Goal: Information Seeking & Learning: Understand process/instructions

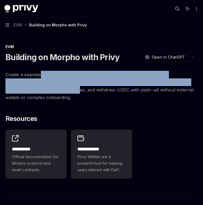
drag, startPoint x: 0, startPoint y: 0, endPoint x: 47, endPoint y: 93, distance: 104.3
click at [47, 94] on span "Create a seamless yield-earning experience with Privy’s embedded wallets and Mo…" at bounding box center [101, 86] width 192 height 31
click at [47, 93] on span "Create a seamless yield-earning experience with Privy’s embedded wallets and Mo…" at bounding box center [101, 86] width 192 height 31
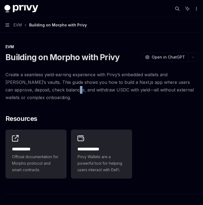
click at [47, 93] on span "Create a seamless yield-earning experience with Privy’s embedded wallets and Mo…" at bounding box center [101, 86] width 192 height 31
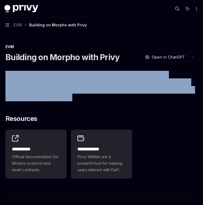
click at [47, 93] on span "Create a seamless yield-earning experience with Privy’s embedded wallets and Mo…" at bounding box center [101, 86] width 192 height 31
click at [52, 78] on span "Create a seamless yield-earning experience with Privy’s embedded wallets and Mo…" at bounding box center [101, 86] width 192 height 31
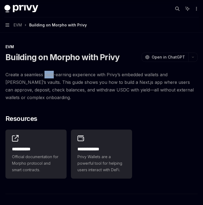
click at [52, 78] on span "Create a seamless yield-earning experience with Privy’s embedded wallets and Mo…" at bounding box center [101, 86] width 192 height 31
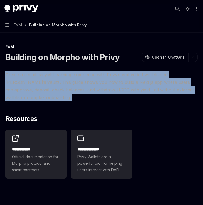
click at [52, 78] on span "Create a seamless yield-earning experience with Privy’s embedded wallets and Mo…" at bounding box center [101, 86] width 192 height 31
click at [51, 82] on span "Create a seamless yield-earning experience with Privy’s embedded wallets and Mo…" at bounding box center [101, 86] width 192 height 31
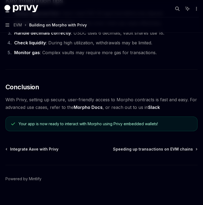
scroll to position [1384, 0]
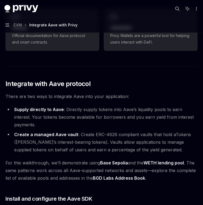
scroll to position [228, 0]
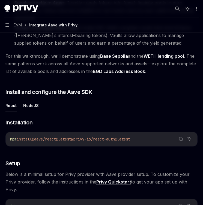
click at [39, 62] on span "For this walkthrough, we’ll demonstrate using Base Sepolia and the WETH lending…" at bounding box center [101, 63] width 192 height 23
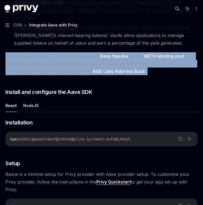
click at [39, 62] on span "For this walkthrough, we’ll demonstrate using Base Sepolia and the WETH lending…" at bounding box center [101, 63] width 192 height 23
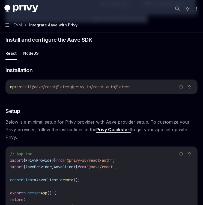
scroll to position [300, 0]
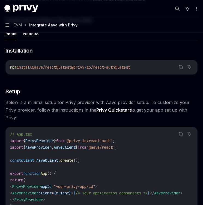
click at [39, 65] on span "@aave/react@latest" at bounding box center [51, 67] width 39 height 5
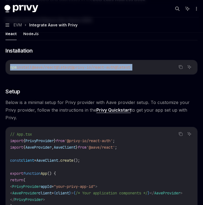
click at [39, 65] on span "@aave/react@latest" at bounding box center [51, 67] width 39 height 5
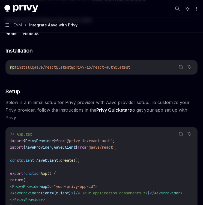
click at [39, 104] on span "Below is a minimal setup for Privy provider with Aave provider setup. To custom…" at bounding box center [101, 110] width 192 height 23
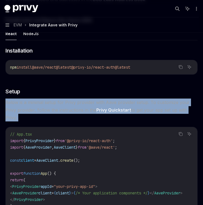
click at [39, 104] on span "Below is a minimal setup for Privy provider with Aave provider setup. To custom…" at bounding box center [101, 110] width 192 height 23
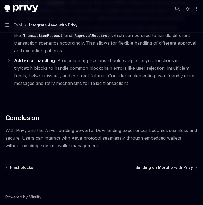
scroll to position [2118, 0]
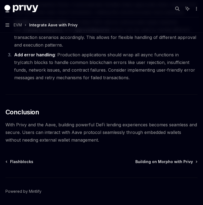
click at [49, 80] on span "Add error handling : Production applications should wrap all async functions in…" at bounding box center [104, 66] width 181 height 28
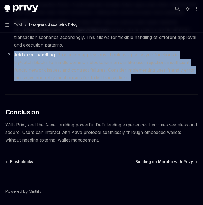
click at [49, 80] on span "Add error handling : Production applications should wrap all async functions in…" at bounding box center [104, 66] width 181 height 28
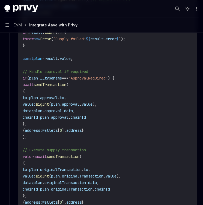
scroll to position [683, 0]
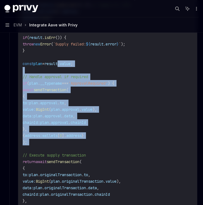
drag, startPoint x: 68, startPoint y: 67, endPoint x: 87, endPoint y: 154, distance: 89.5
click at [86, 154] on code "import { useSupply , bigDecimal } from '@aave/react' ; import { useSendTransact…" at bounding box center [108, 132] width 170 height 393
click at [87, 154] on code "import { useSupply , bigDecimal } from '@aave/react' ; import { useSendTransact…" at bounding box center [108, 132] width 170 height 393
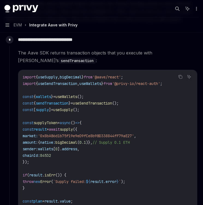
scroll to position [535, 0]
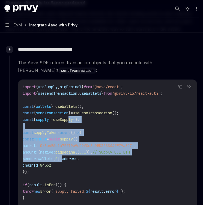
drag, startPoint x: 75, startPoint y: 120, endPoint x: 75, endPoint y: 160, distance: 39.8
click at [62, 160] on span "]." at bounding box center [60, 159] width 4 height 5
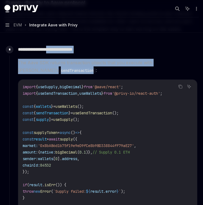
drag, startPoint x: 52, startPoint y: 54, endPoint x: 56, endPoint y: 73, distance: 20.1
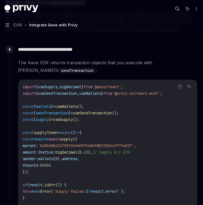
click at [59, 73] on code "sendTransaction" at bounding box center [77, 71] width 37 height 6
